Goal: Task Accomplishment & Management: Complete application form

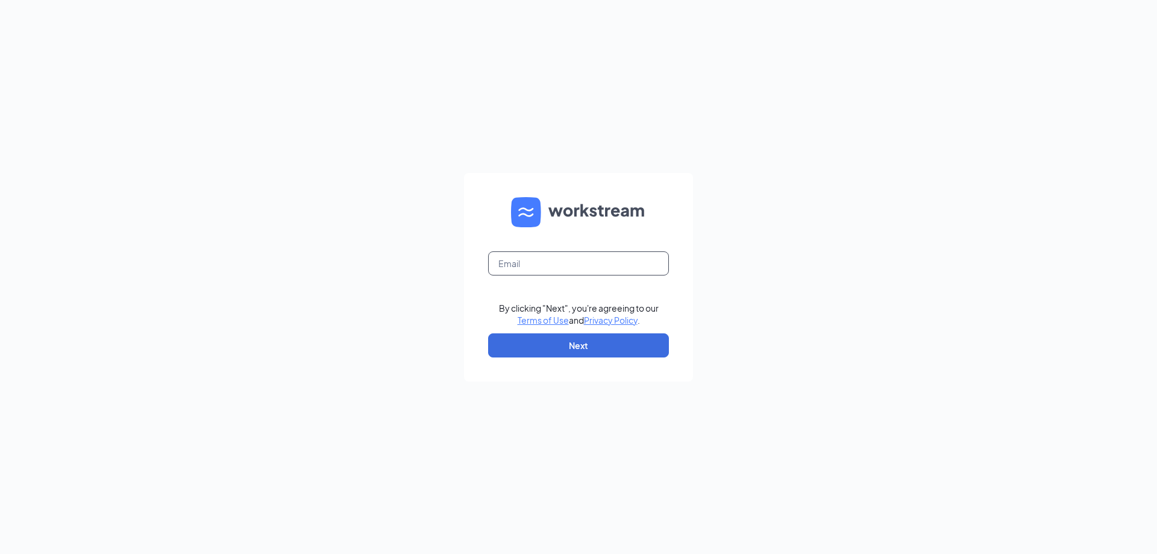
click at [592, 268] on input "text" at bounding box center [578, 263] width 181 height 24
type input "[EMAIL_ADDRESS][DOMAIN_NAME]"
click at [602, 351] on button "Next" at bounding box center [578, 345] width 181 height 24
click at [567, 262] on input "text" at bounding box center [578, 263] width 181 height 24
type input "[EMAIL_ADDRESS][DOMAIN_NAME]"
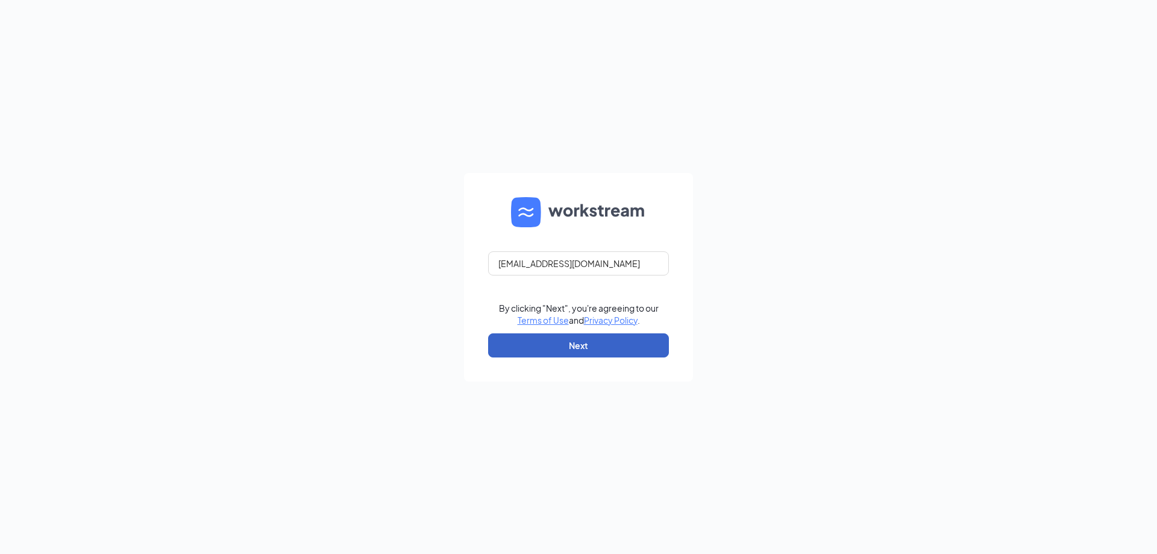
click at [578, 346] on button "Next" at bounding box center [578, 345] width 181 height 24
